Goal: Information Seeking & Learning: Learn about a topic

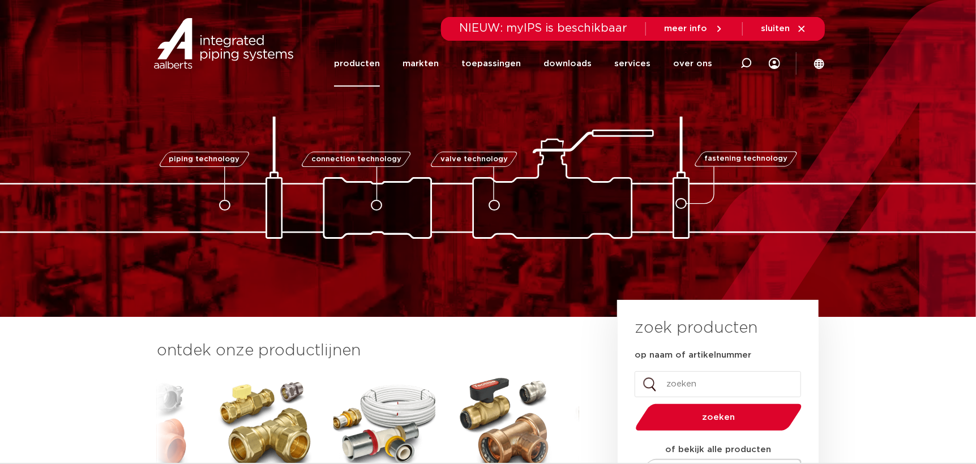
click at [361, 57] on link "producten" at bounding box center [357, 64] width 46 height 46
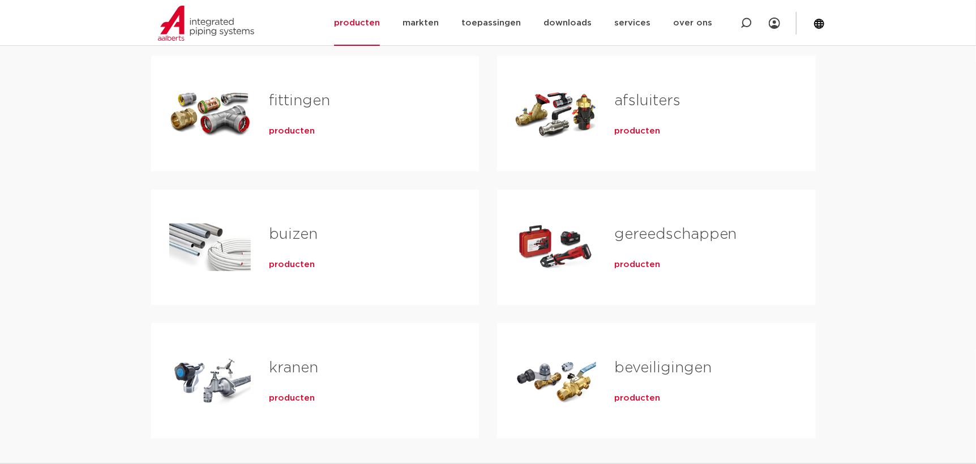
click at [286, 128] on span "producten" at bounding box center [292, 131] width 46 height 11
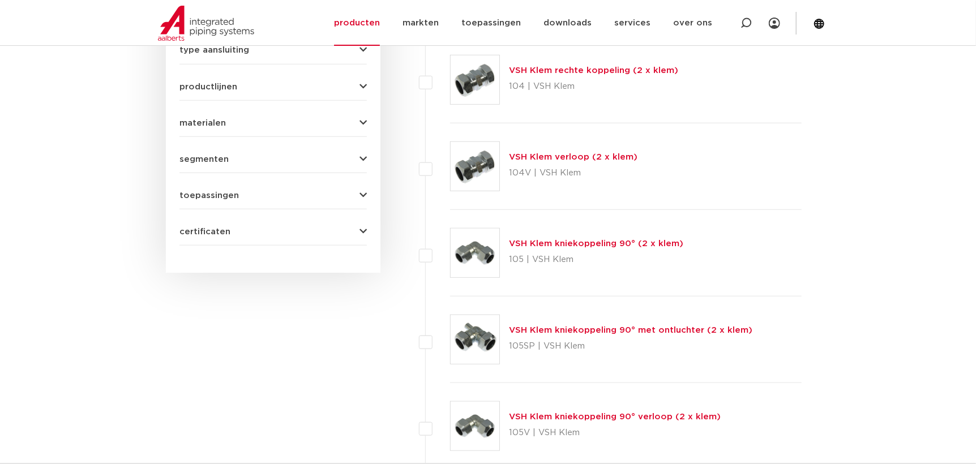
scroll to position [338, 0]
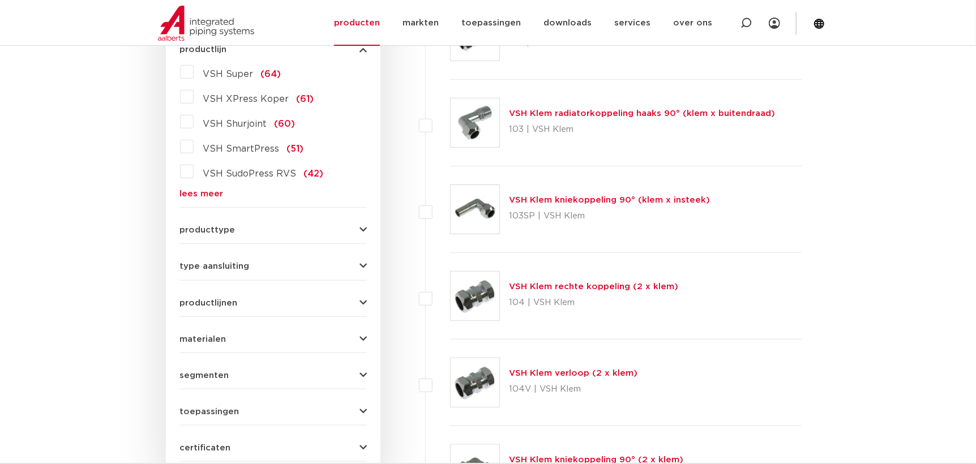
click at [212, 198] on link "lees meer" at bounding box center [272, 194] width 187 height 8
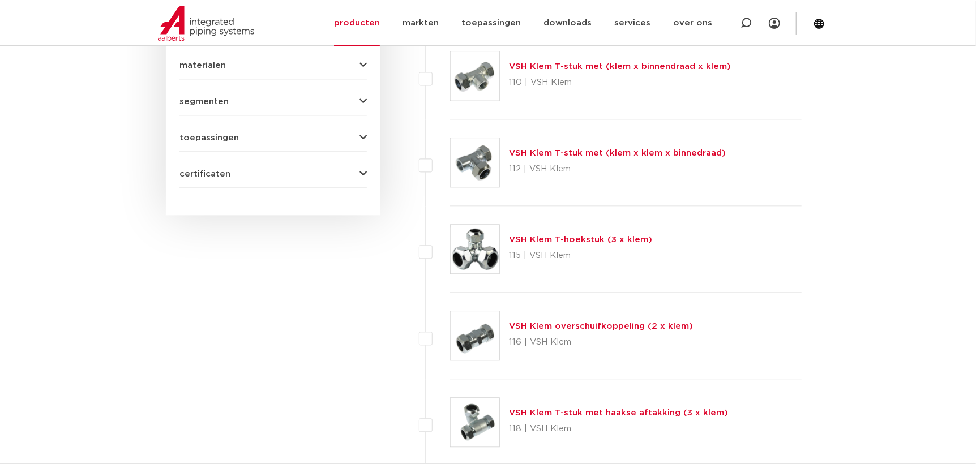
scroll to position [1471, 0]
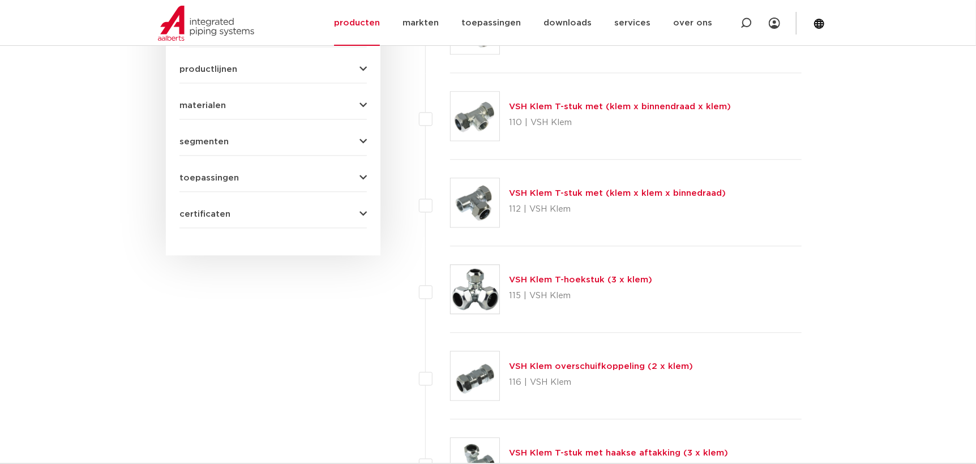
click at [239, 37] on span "type aansluiting" at bounding box center [214, 32] width 70 height 8
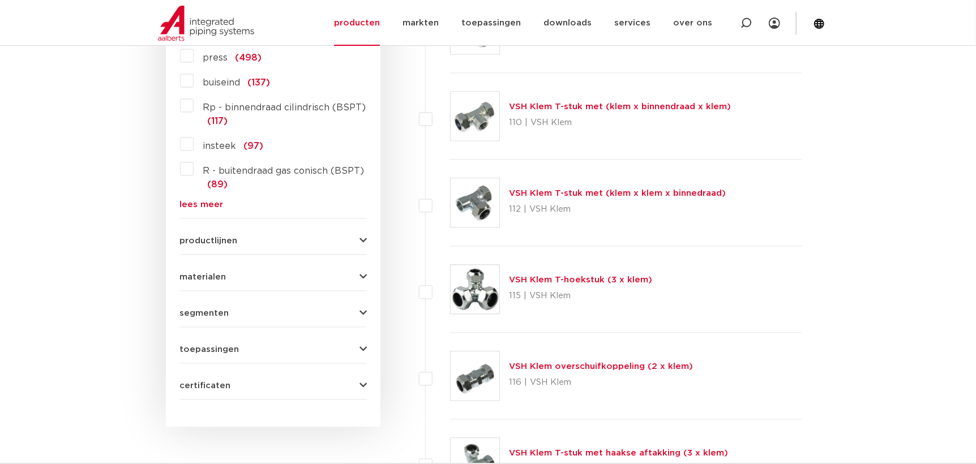
click at [214, 62] on span "press" at bounding box center [215, 57] width 25 height 9
click at [0, 0] on input "press (498)" at bounding box center [0, 0] width 0 height 0
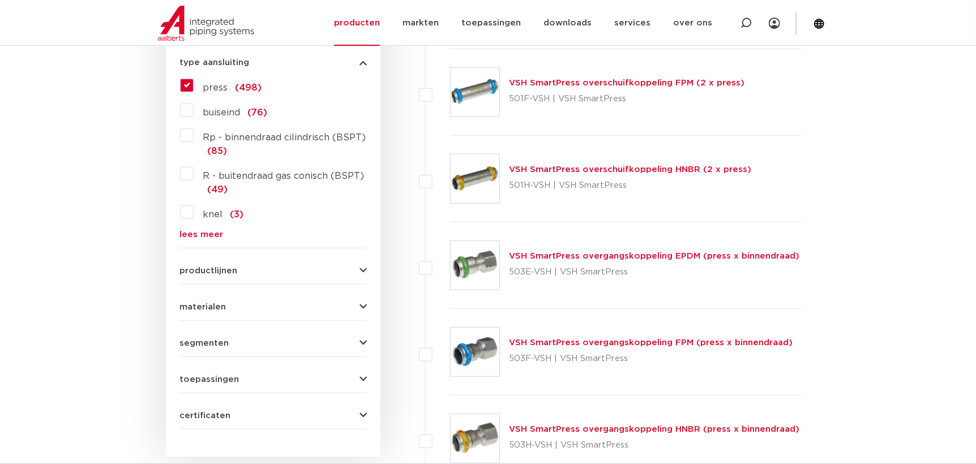
scroll to position [565, 0]
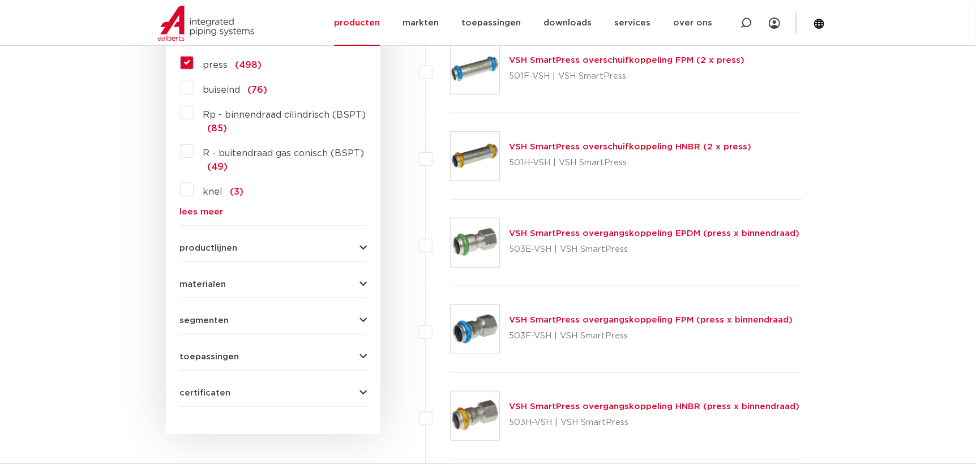
click at [222, 318] on form "zoek op naam of productnummer alle categorieën [GEOGRAPHIC_DATA] [GEOGRAPHIC_DA…" at bounding box center [272, 57] width 187 height 699
click at [226, 252] on span "productlijnen" at bounding box center [208, 248] width 58 height 8
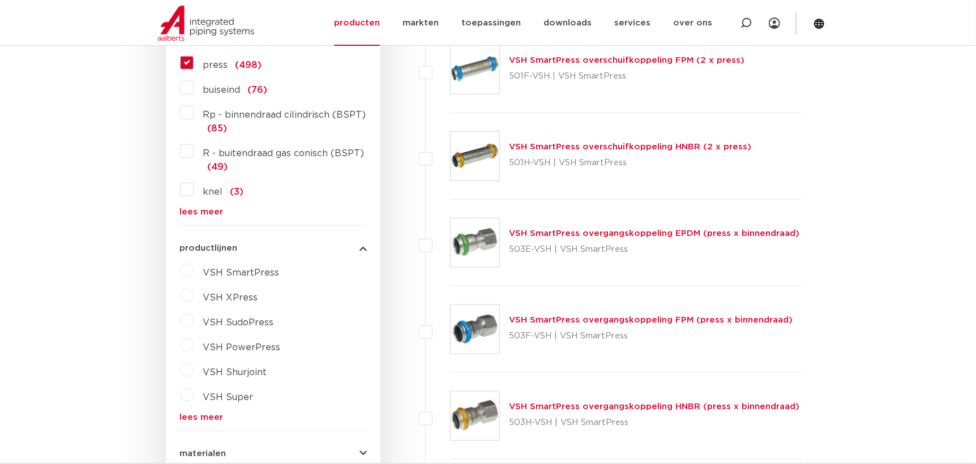
scroll to position [792, 0]
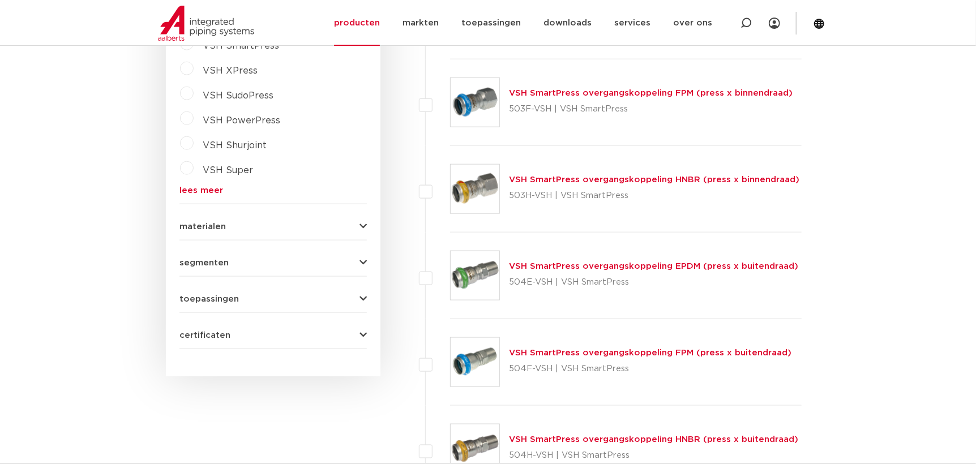
click at [247, 75] on span "VSH XPress" at bounding box center [230, 70] width 55 height 9
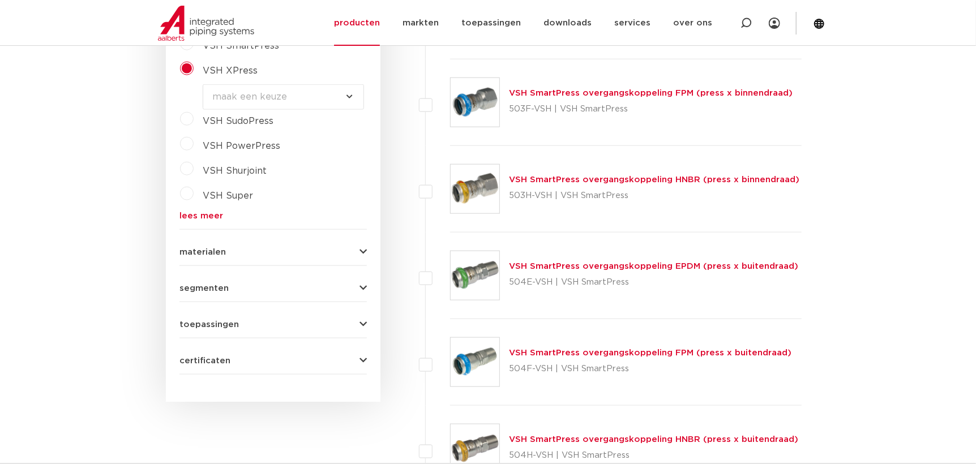
click at [259, 110] on select "maak een keuze VSH XPress RVS 304 fittingen VSH XPress Staalverzinkt fittingen …" at bounding box center [283, 96] width 161 height 25
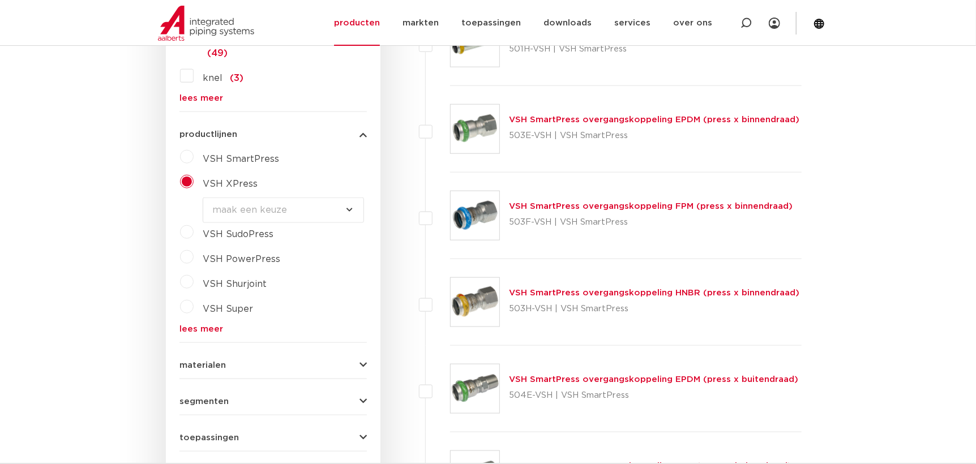
click at [235, 264] on span "VSH PowerPress" at bounding box center [242, 259] width 78 height 9
click at [228, 273] on select "maak een keuze VSH PowerPress fittingen VSH PowerPress appendages VSH PowerPres…" at bounding box center [283, 259] width 161 height 25
select select "4387"
click at [204, 273] on select "maak een keuze VSH PowerPress fittingen VSH PowerPress appendages VSH PowerPres…" at bounding box center [283, 259] width 161 height 25
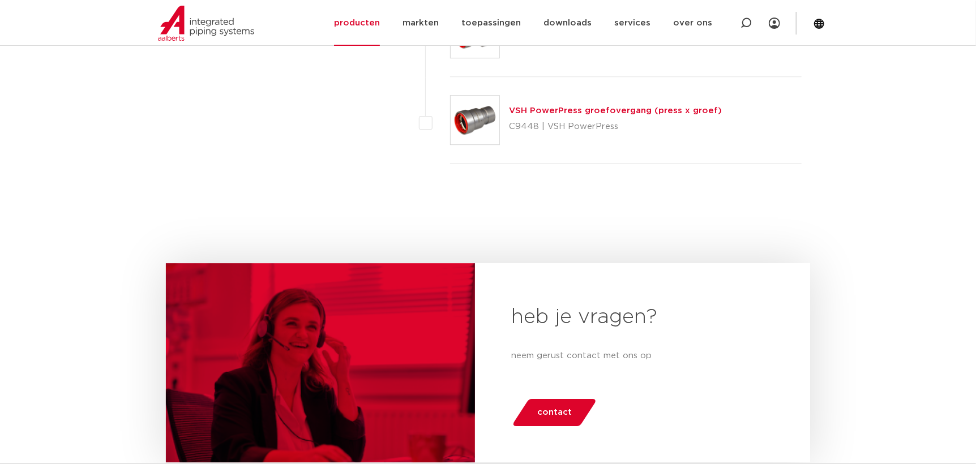
scroll to position [1923, 0]
